Goal: Find contact information: Find contact information

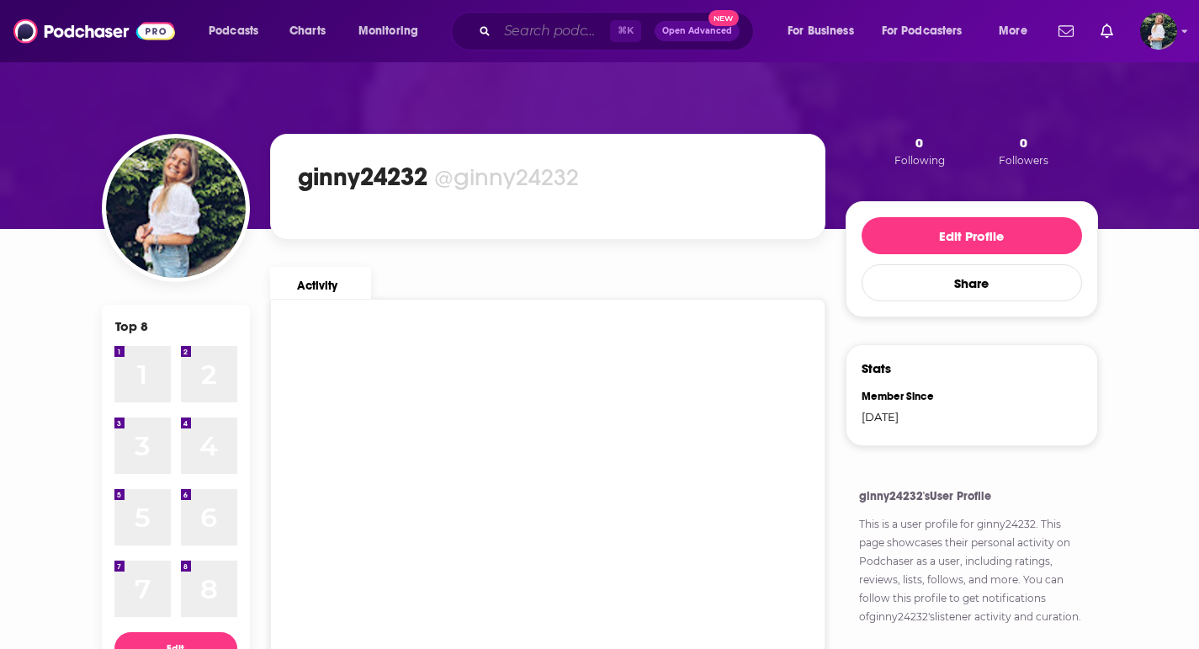
click at [553, 26] on input "Search podcasts, credits, & more..." at bounding box center [553, 31] width 113 height 27
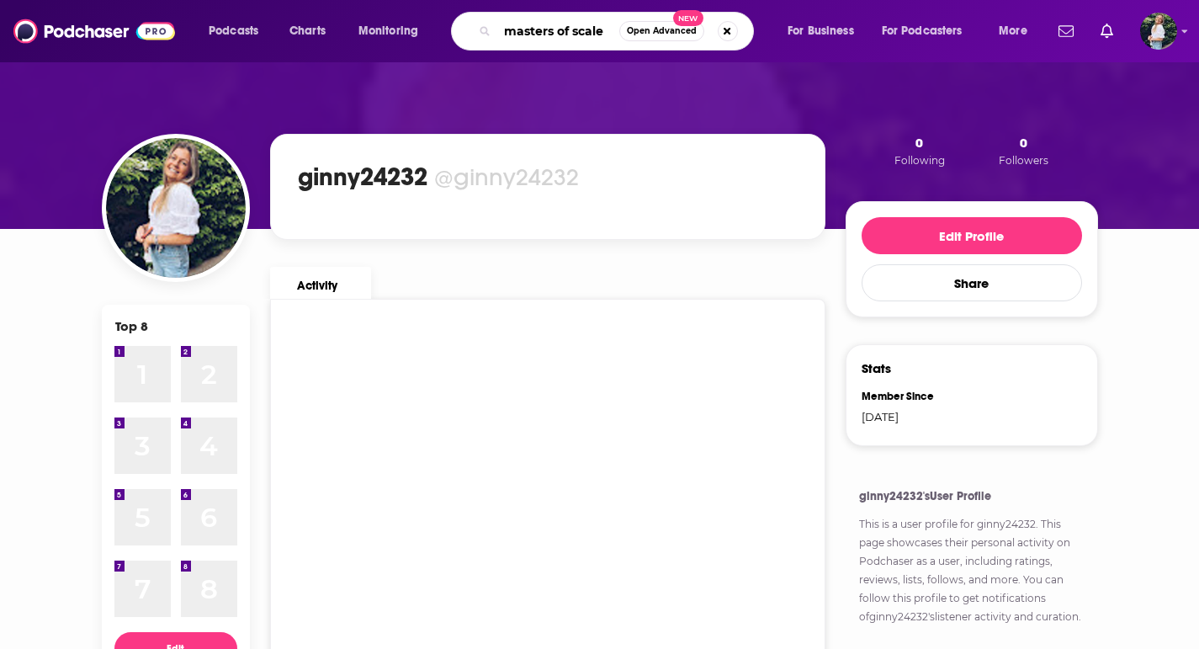
type input "masters of scale"
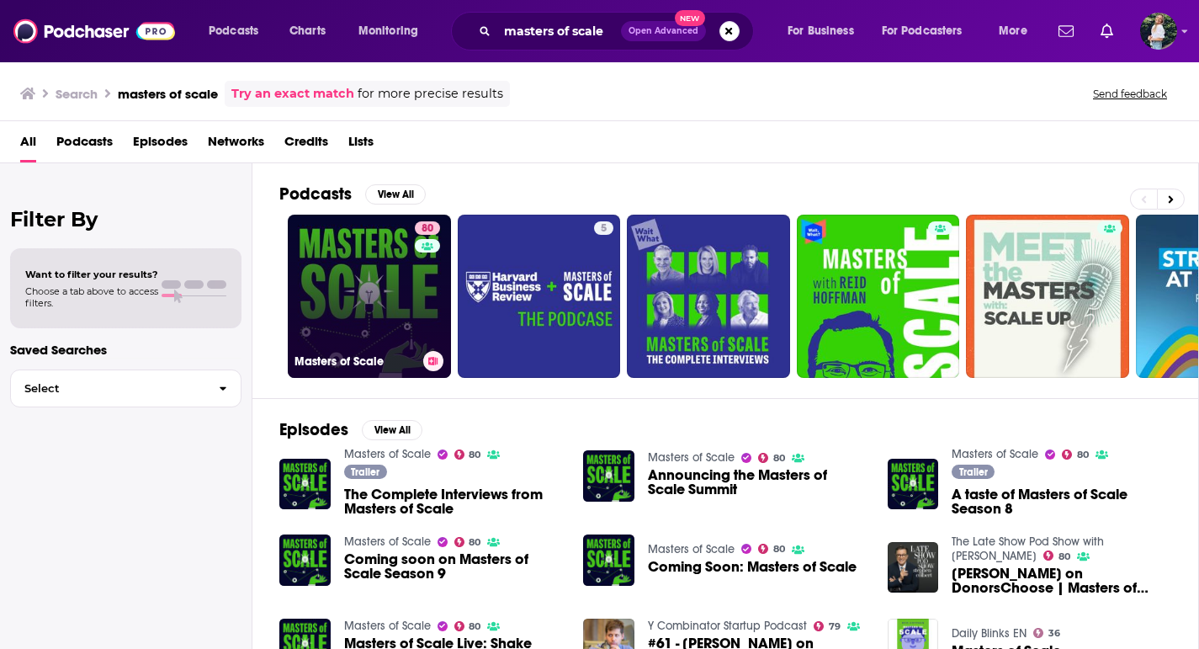
click at [402, 342] on link "80 Masters of Scale" at bounding box center [369, 296] width 163 height 163
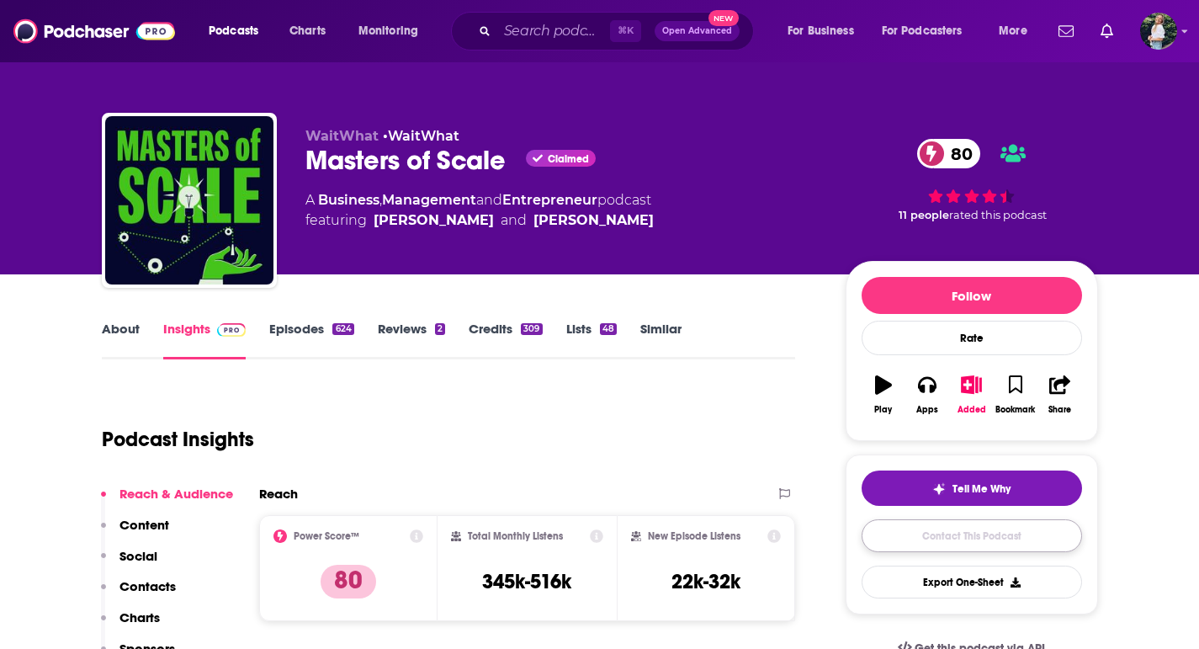
click at [935, 541] on link "Contact This Podcast" at bounding box center [971, 535] width 220 height 33
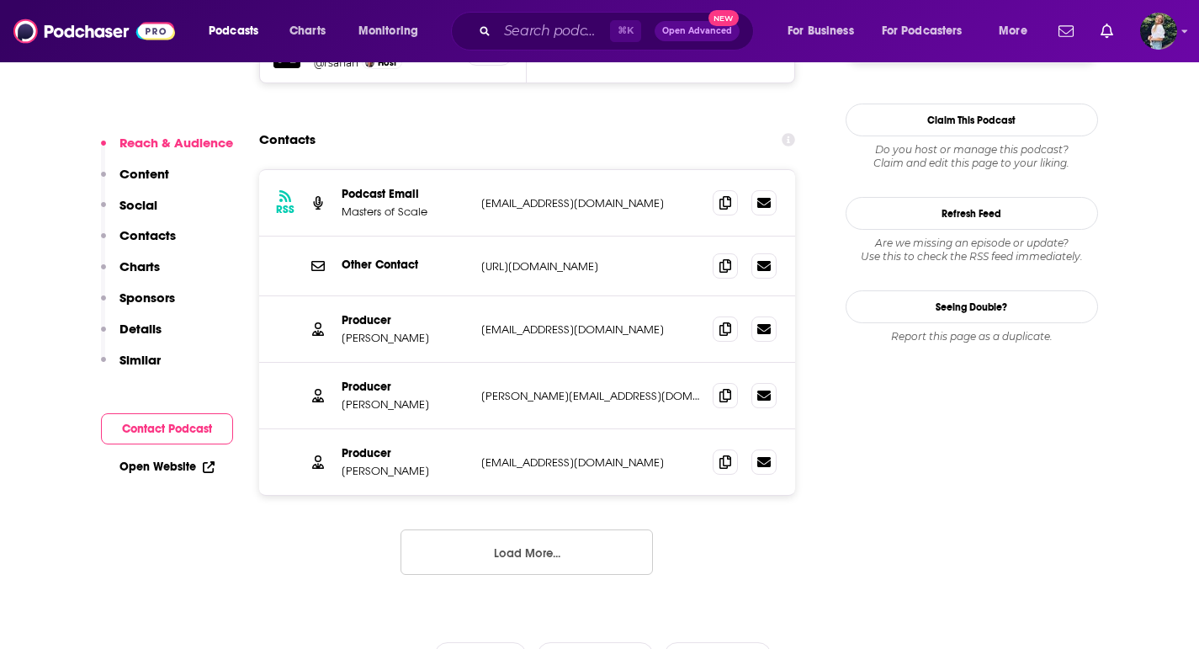
scroll to position [1710, 0]
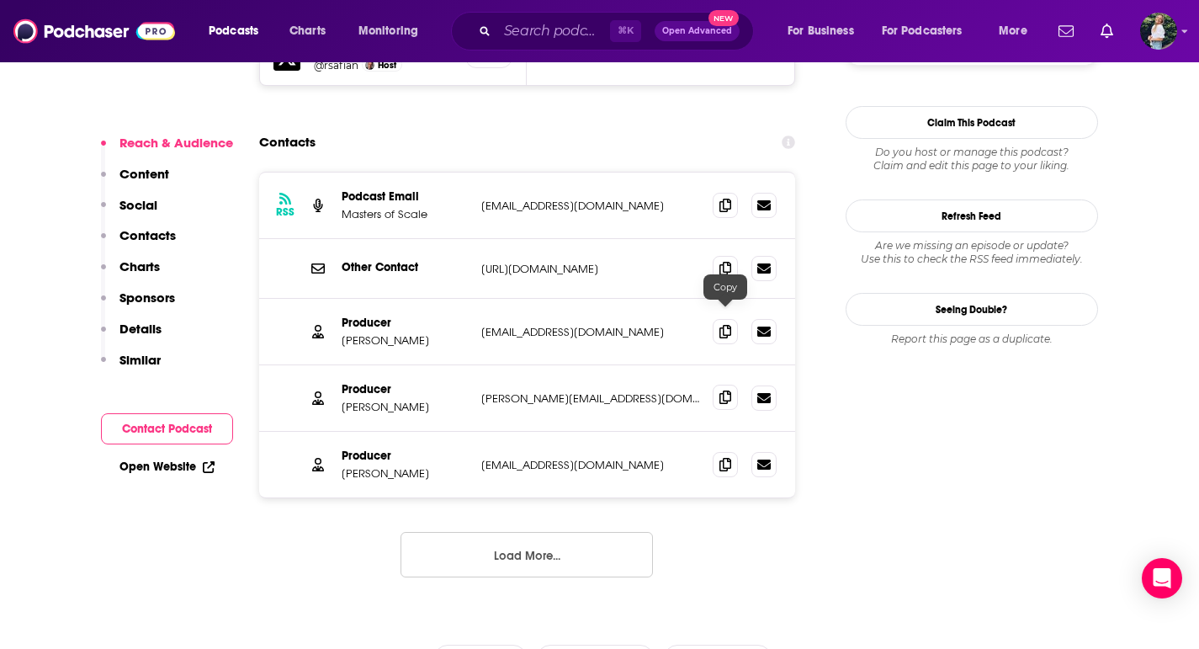
click at [725, 390] on icon at bounding box center [725, 396] width 12 height 13
click at [732, 451] on span at bounding box center [725, 463] width 25 height 25
click at [559, 24] on input "Search podcasts, credits, & more..." at bounding box center [553, 31] width 113 height 27
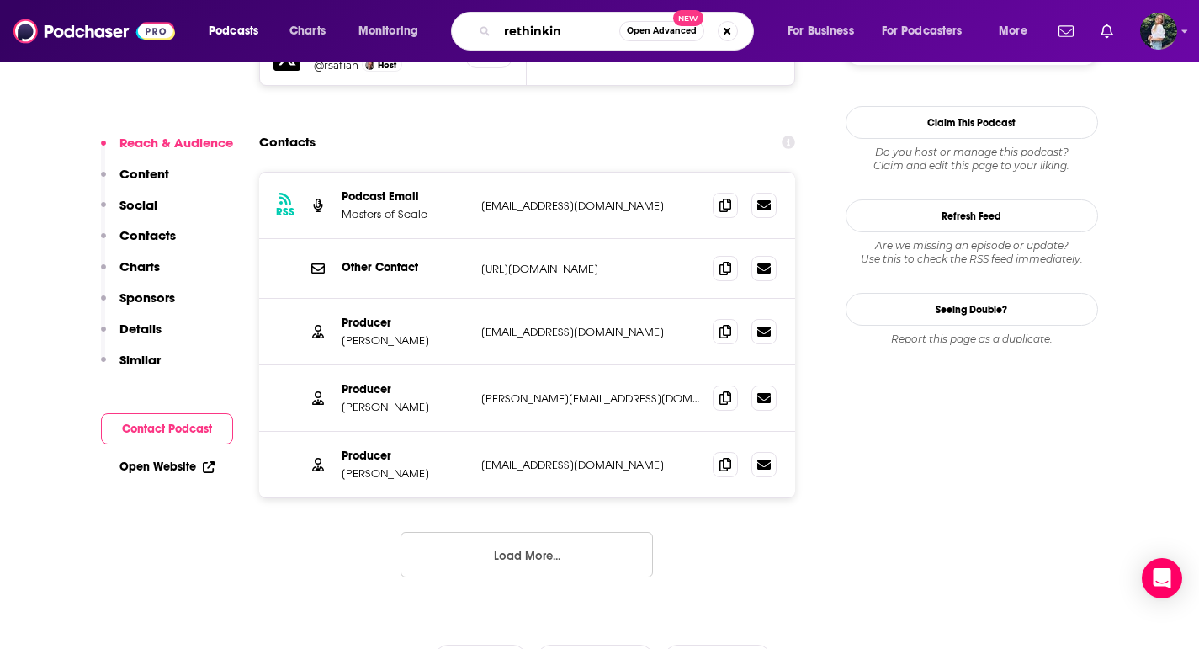
type input "rethinking"
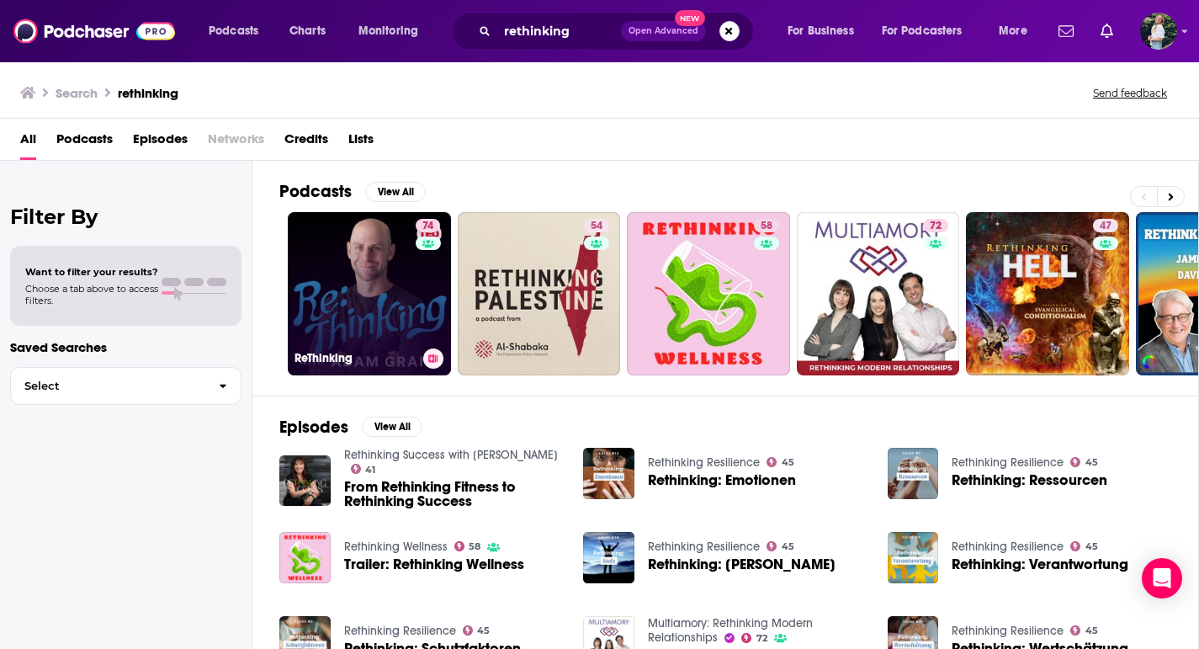
click at [406, 276] on link "74 ReThinking" at bounding box center [369, 293] width 163 height 163
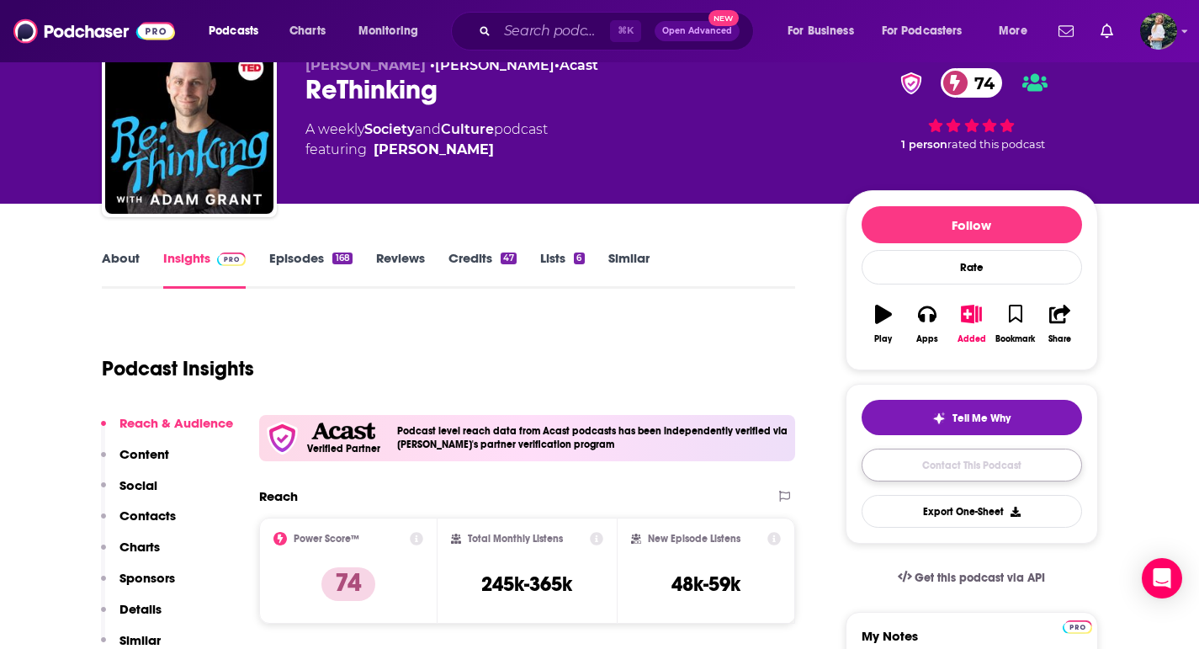
click at [910, 471] on link "Contact This Podcast" at bounding box center [971, 464] width 220 height 33
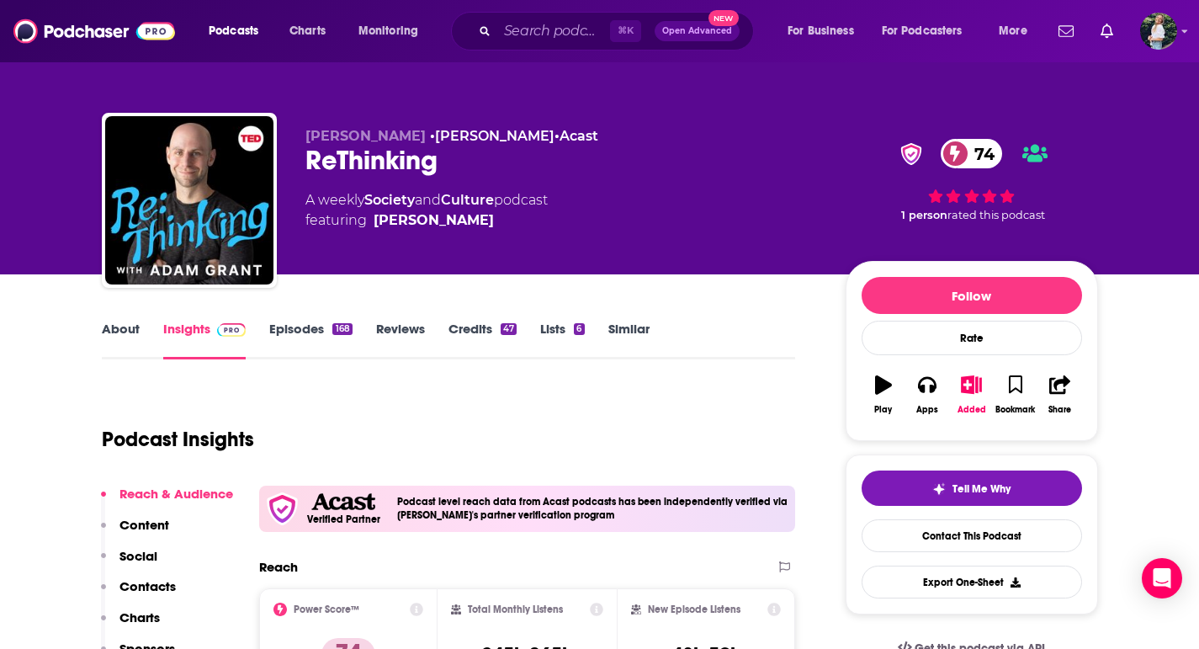
click at [120, 324] on link "About" at bounding box center [121, 340] width 38 height 39
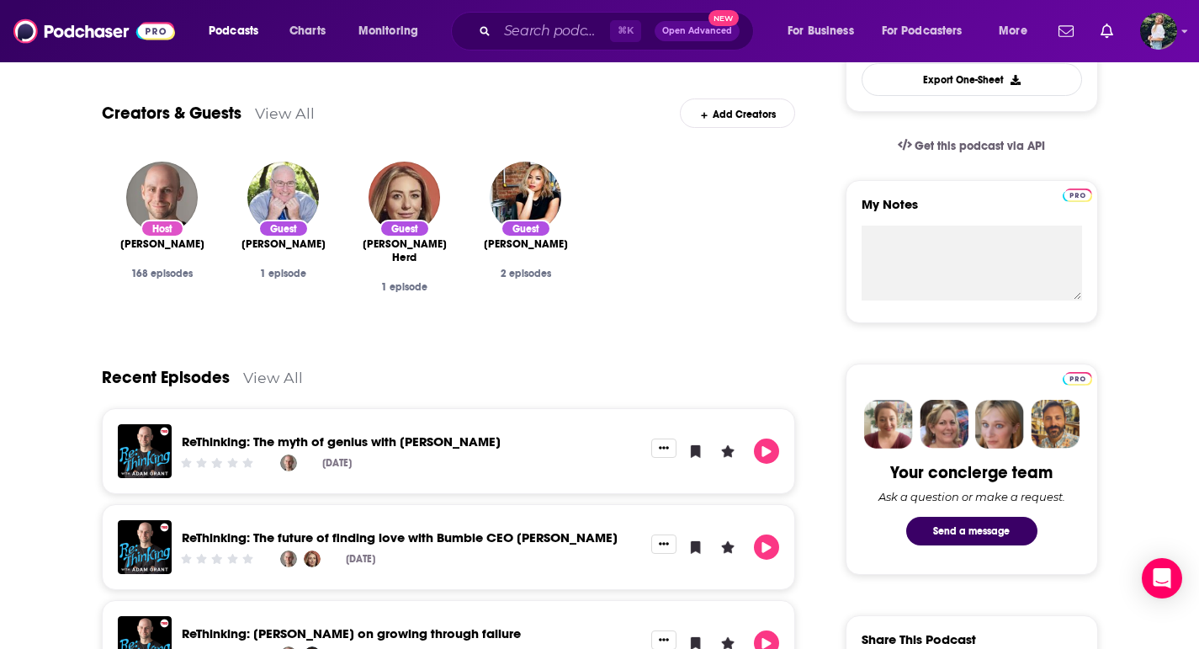
scroll to position [541, 0]
